Goal: Transaction & Acquisition: Purchase product/service

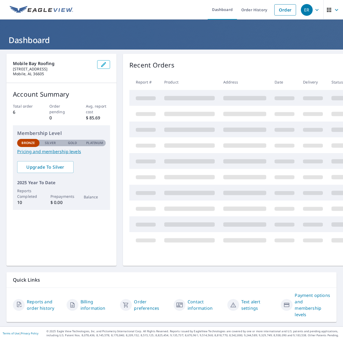
click at [282, 9] on link "Order" at bounding box center [285, 9] width 22 height 11
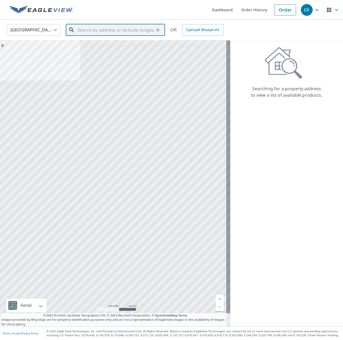
click at [109, 28] on input "text" at bounding box center [115, 30] width 76 height 15
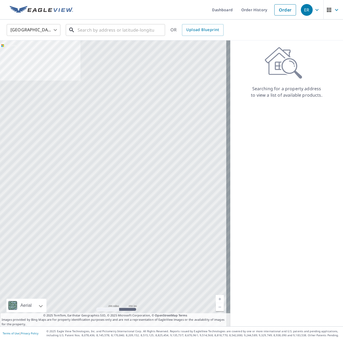
click at [109, 29] on input "text" at bounding box center [115, 30] width 76 height 15
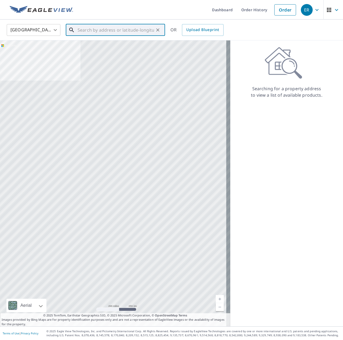
paste input "30.438388402445177, -88.01119025581778"
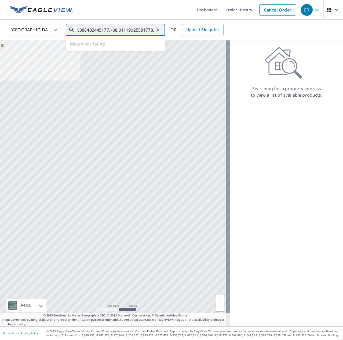
type input "30.438388402445177, -88.01119025581778."
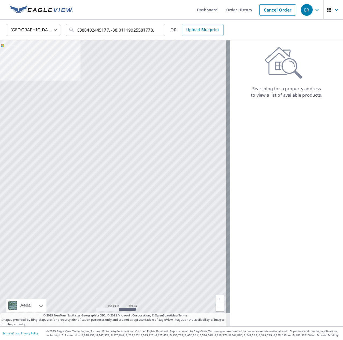
scroll to position [0, 0]
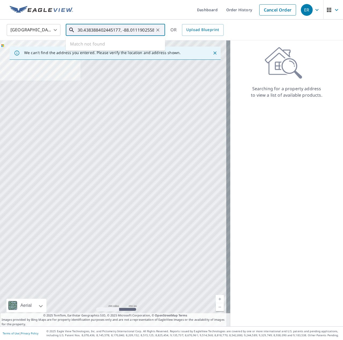
click at [141, 26] on input "30.438388402445177, -88.01119025581778." at bounding box center [115, 30] width 76 height 15
click at [158, 28] on icon "Clear" at bounding box center [157, 29] width 5 height 5
click at [158, 28] on div at bounding box center [157, 30] width 7 height 8
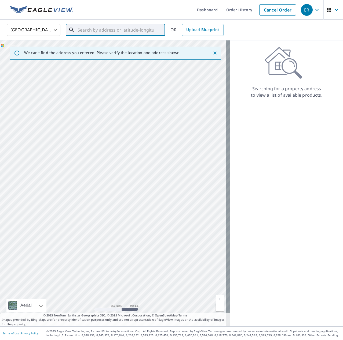
drag, startPoint x: 152, startPoint y: 244, endPoint x: 108, endPoint y: 216, distance: 52.8
click at [104, 218] on div at bounding box center [115, 183] width 230 height 286
drag, startPoint x: 91, startPoint y: 177, endPoint x: 123, endPoint y: 190, distance: 35.1
click at [123, 190] on div at bounding box center [115, 183] width 230 height 286
drag, startPoint x: 124, startPoint y: 225, endPoint x: 144, endPoint y: 146, distance: 81.7
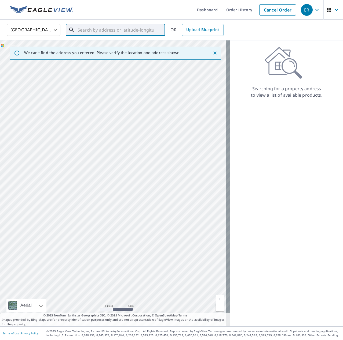
click at [149, 136] on div at bounding box center [115, 183] width 230 height 286
drag, startPoint x: 134, startPoint y: 106, endPoint x: 144, endPoint y: 156, distance: 51.0
click at [144, 156] on div at bounding box center [115, 183] width 230 height 286
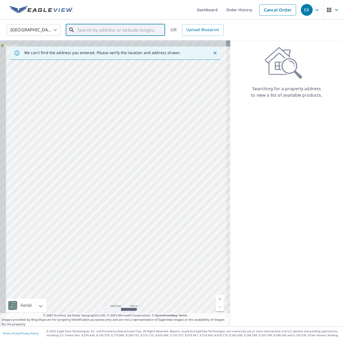
drag, startPoint x: 131, startPoint y: 136, endPoint x: 175, endPoint y: 290, distance: 160.6
click at [176, 295] on div at bounding box center [115, 183] width 230 height 286
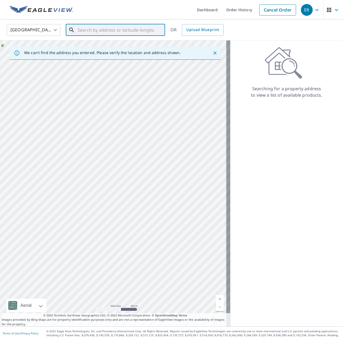
drag, startPoint x: 136, startPoint y: 177, endPoint x: 138, endPoint y: 182, distance: 5.5
click at [138, 182] on div at bounding box center [115, 183] width 230 height 286
drag, startPoint x: 176, startPoint y: 214, endPoint x: 138, endPoint y: 171, distance: 57.0
click at [138, 171] on div at bounding box center [115, 183] width 230 height 286
drag, startPoint x: 96, startPoint y: 155, endPoint x: 61, endPoint y: 128, distance: 43.6
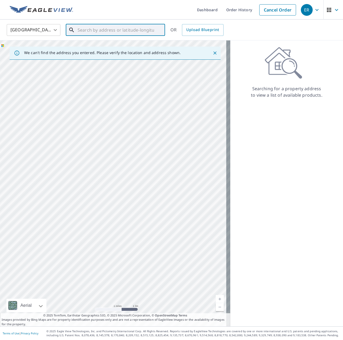
click at [61, 128] on div at bounding box center [115, 183] width 230 height 286
drag, startPoint x: 71, startPoint y: 145, endPoint x: 127, endPoint y: 132, distance: 57.7
click at [127, 132] on div at bounding box center [115, 183] width 230 height 286
drag, startPoint x: 90, startPoint y: 109, endPoint x: 176, endPoint y: 296, distance: 205.6
click at [181, 305] on div at bounding box center [115, 183] width 230 height 286
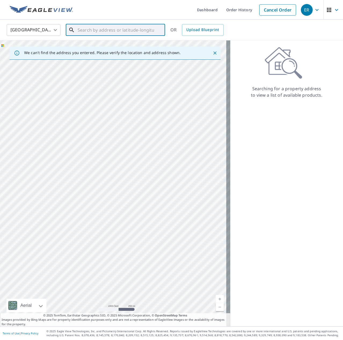
drag, startPoint x: 182, startPoint y: 115, endPoint x: 76, endPoint y: 182, distance: 125.4
click at [76, 187] on div at bounding box center [115, 183] width 230 height 286
drag, startPoint x: 128, startPoint y: 188, endPoint x: 116, endPoint y: 112, distance: 76.4
click at [116, 112] on div at bounding box center [115, 183] width 230 height 286
drag, startPoint x: 138, startPoint y: 180, endPoint x: 134, endPoint y: 166, distance: 15.1
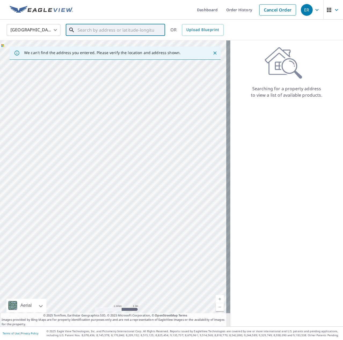
click at [134, 166] on div at bounding box center [115, 183] width 230 height 286
drag, startPoint x: 140, startPoint y: 146, endPoint x: 96, endPoint y: 209, distance: 77.6
click at [96, 210] on div at bounding box center [115, 183] width 230 height 286
drag, startPoint x: 141, startPoint y: 123, endPoint x: 94, endPoint y: 171, distance: 66.9
click at [94, 171] on div at bounding box center [115, 183] width 230 height 286
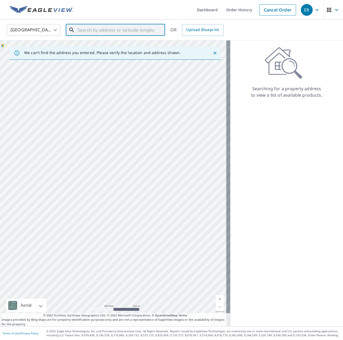
drag, startPoint x: 93, startPoint y: 153, endPoint x: 112, endPoint y: 231, distance: 79.7
click at [165, 246] on div at bounding box center [115, 183] width 230 height 286
click at [131, 29] on input "text" at bounding box center [115, 30] width 76 height 15
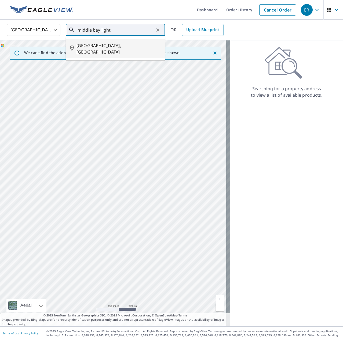
click at [104, 46] on span "[GEOGRAPHIC_DATA], [GEOGRAPHIC_DATA]" at bounding box center [118, 48] width 84 height 13
type input "[GEOGRAPHIC_DATA], [GEOGRAPHIC_DATA]"
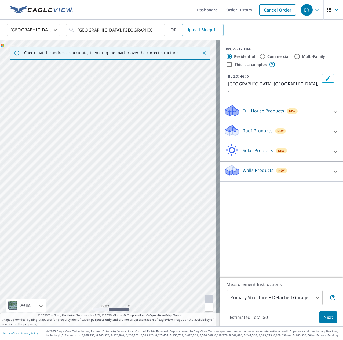
drag, startPoint x: 186, startPoint y: 174, endPoint x: 149, endPoint y: 218, distance: 58.2
click at [149, 218] on div "[GEOGRAPHIC_DATA], [GEOGRAPHIC_DATA] ," at bounding box center [109, 183] width 219 height 286
click at [101, 173] on div "[GEOGRAPHIC_DATA], [GEOGRAPHIC_DATA] ," at bounding box center [109, 183] width 219 height 286
drag, startPoint x: 113, startPoint y: 220, endPoint x: 109, endPoint y: 145, distance: 75.2
click at [112, 142] on div "[GEOGRAPHIC_DATA], [GEOGRAPHIC_DATA] ," at bounding box center [109, 183] width 219 height 286
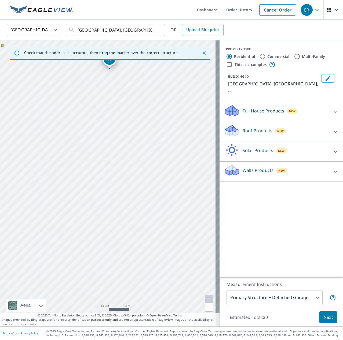
drag, startPoint x: 116, startPoint y: 237, endPoint x: 117, endPoint y: 196, distance: 41.3
click at [117, 196] on div "[GEOGRAPHIC_DATA], [GEOGRAPHIC_DATA] ," at bounding box center [109, 183] width 219 height 286
drag, startPoint x: 107, startPoint y: 61, endPoint x: 111, endPoint y: 221, distance: 160.4
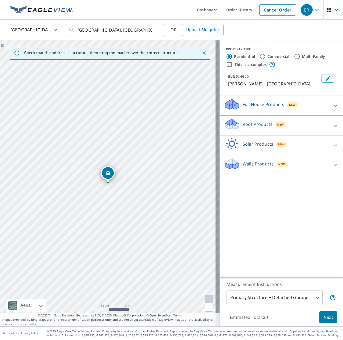
click at [332, 129] on icon at bounding box center [335, 126] width 6 height 6
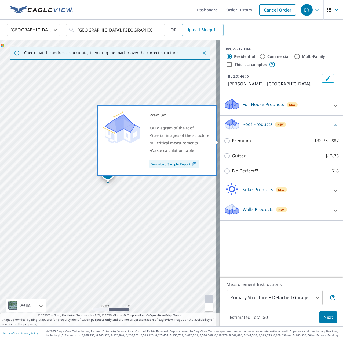
click at [224, 141] on input "Premium $32.75 - $87" at bounding box center [228, 141] width 8 height 6
checkbox input "true"
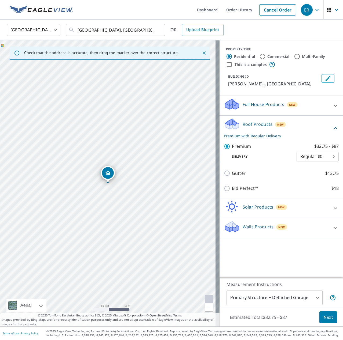
click at [259, 55] on input "Commercial" at bounding box center [262, 56] width 6 height 6
radio input "true"
type input "4"
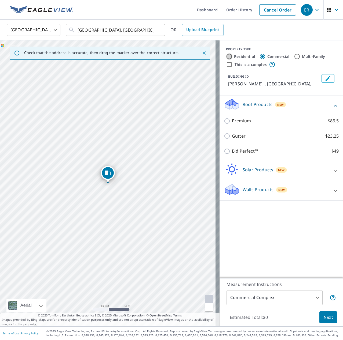
click at [226, 56] on input "Residential" at bounding box center [229, 56] width 6 height 6
radio input "true"
type input "1"
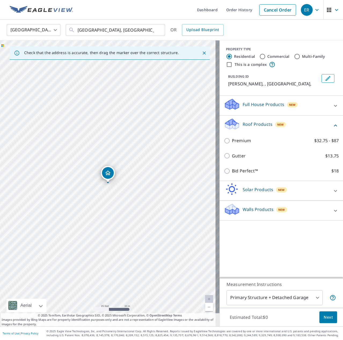
click at [267, 56] on label "Commercial" at bounding box center [278, 56] width 22 height 5
click at [263, 56] on input "Commercial" at bounding box center [262, 56] width 6 height 6
radio input "true"
type input "4"
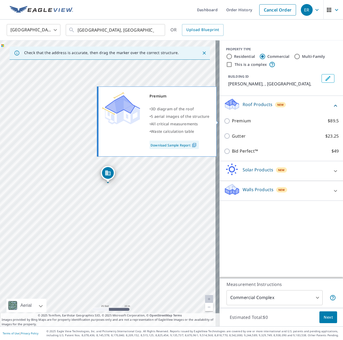
click at [224, 120] on input "Premium $89.5" at bounding box center [228, 121] width 8 height 6
checkbox input "true"
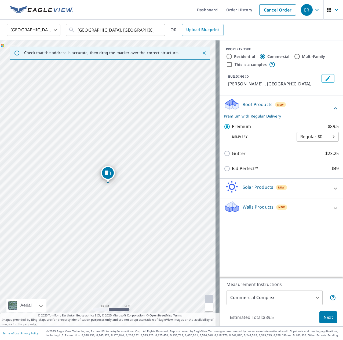
click at [317, 300] on body "ER ER Dashboard Order History Cancel Order ER [GEOGRAPHIC_DATA] [GEOGRAPHIC_DAT…" at bounding box center [171, 170] width 343 height 340
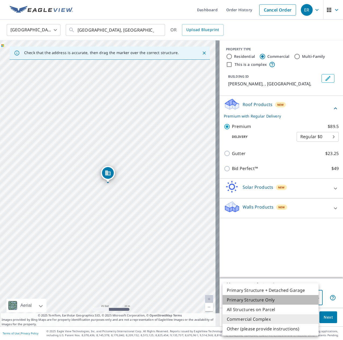
click at [264, 299] on li "Primary Structure Only" at bounding box center [270, 300] width 96 height 10
type input "2"
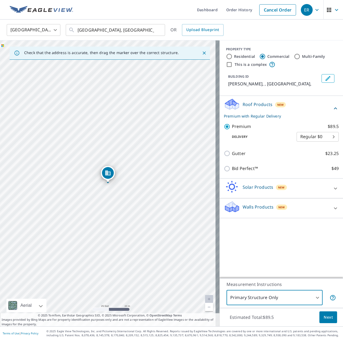
click at [325, 78] on icon "Edit building 1" at bounding box center [327, 78] width 5 height 5
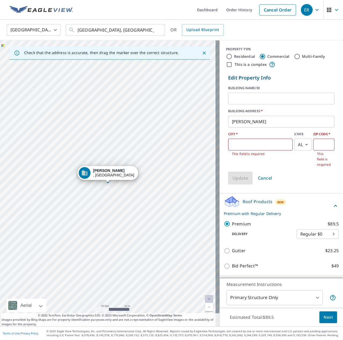
click at [269, 99] on input "text" at bounding box center [281, 98] width 106 height 15
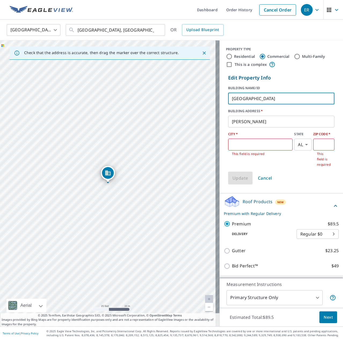
type input "[GEOGRAPHIC_DATA]"
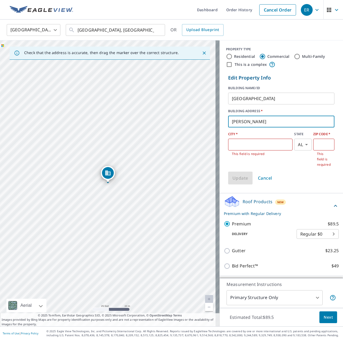
drag, startPoint x: 245, startPoint y: 123, endPoint x: 219, endPoint y: 123, distance: 25.5
click at [219, 123] on div "Edit Property Info BUILDING NAME/ID [GEOGRAPHIC_DATA] ​ BUILDING ADDRESS   * [P…" at bounding box center [280, 129] width 123 height 115
click at [251, 146] on input "text" at bounding box center [260, 144] width 64 height 15
type input "Mobile"
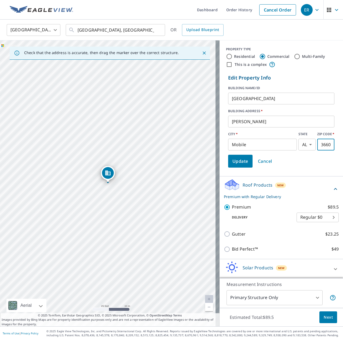
click at [323, 145] on input "36604" at bounding box center [325, 144] width 17 height 15
type input "36601"
click at [235, 162] on span "Update" at bounding box center [240, 162] width 16 height 8
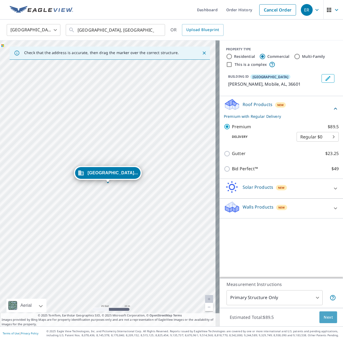
click at [325, 318] on span "Next" at bounding box center [327, 317] width 9 height 7
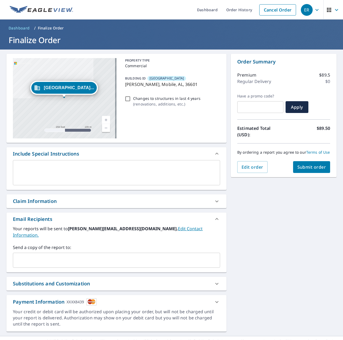
click at [136, 255] on input "text" at bounding box center [112, 260] width 194 height 10
type input "[PERSON_NAME][EMAIL_ADDRESS][DOMAIN_NAME]"
click at [259, 247] on div "[GEOGRAPHIC_DATA]... [PERSON_NAME] Mobile, AL 36601 Aerial Road A standard road…" at bounding box center [171, 193] width 343 height 287
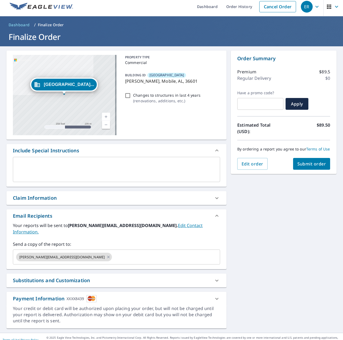
click at [215, 298] on icon at bounding box center [216, 299] width 3 height 2
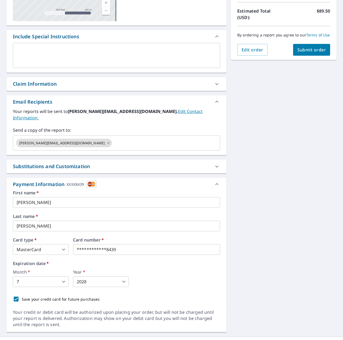
scroll to position [121, 0]
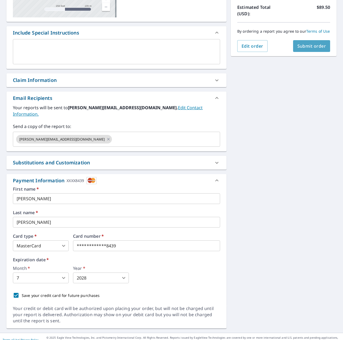
click at [309, 49] on span "Submit order" at bounding box center [311, 46] width 29 height 6
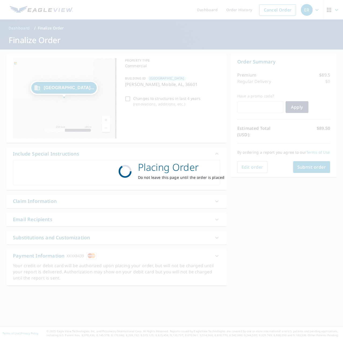
scroll to position [0, 0]
